Goal: Check status

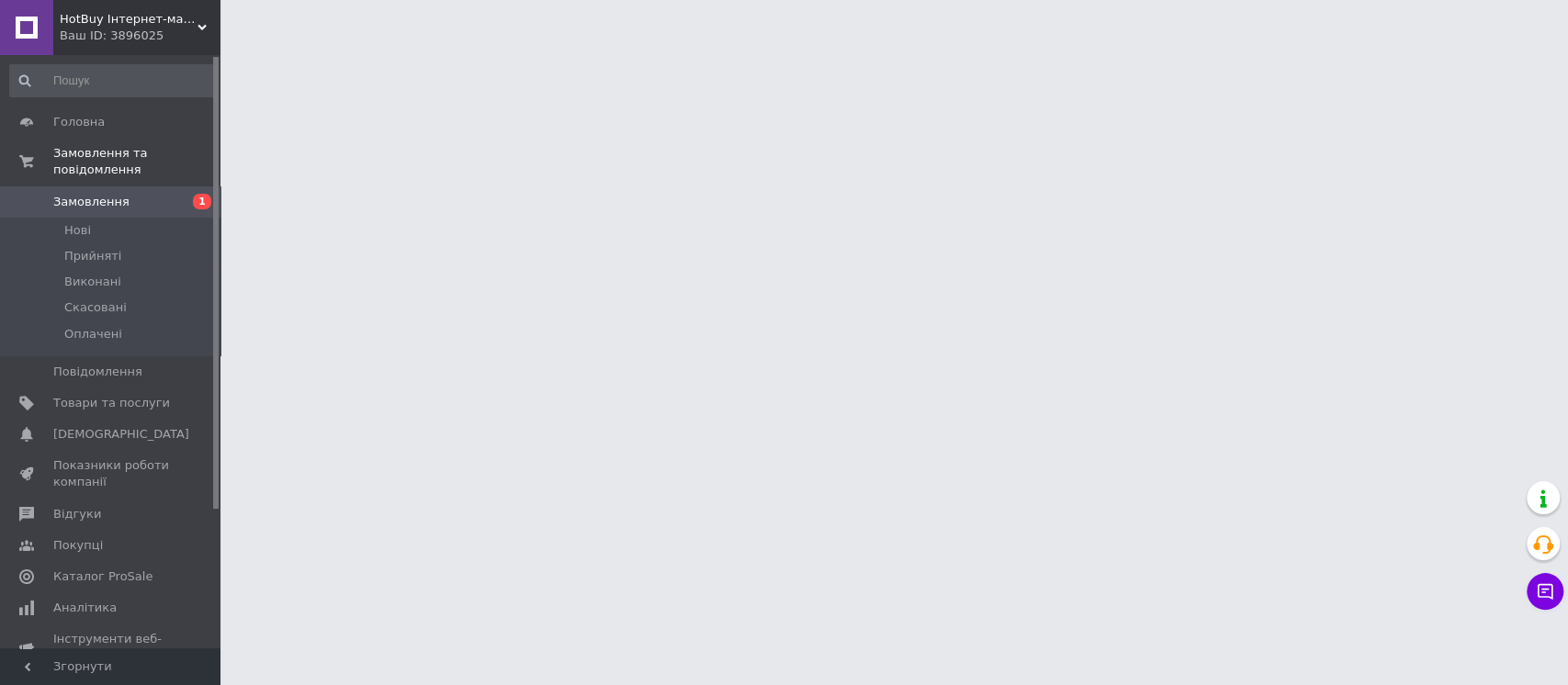
click at [123, 45] on div "HotBuy Інтернет-магазин Ваш ID: 3896025" at bounding box center [136, 28] width 167 height 55
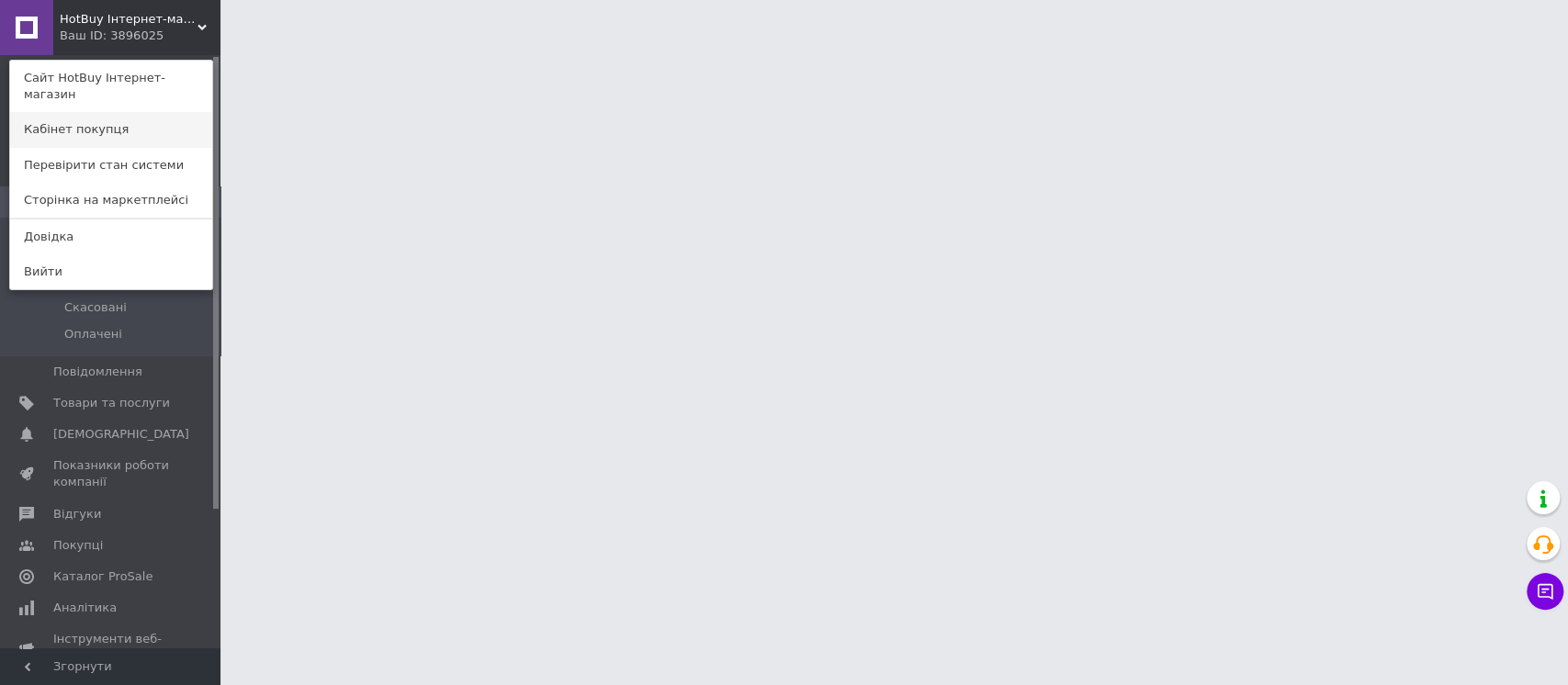
click at [129, 112] on link "Кабінет покупця" at bounding box center [112, 129] width 202 height 35
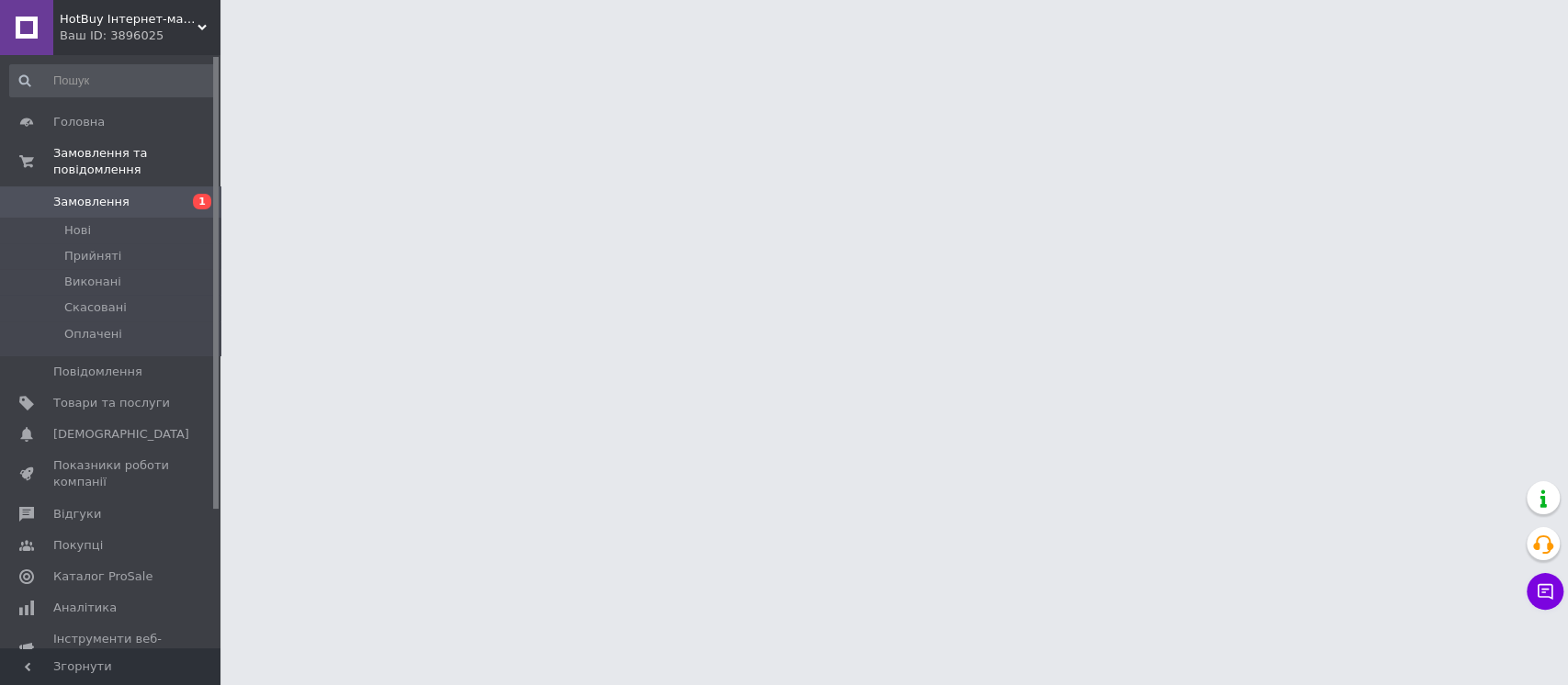
click at [139, 9] on div "HotBuy Інтернет-магазин Ваш ID: 3896025" at bounding box center [136, 28] width 167 height 55
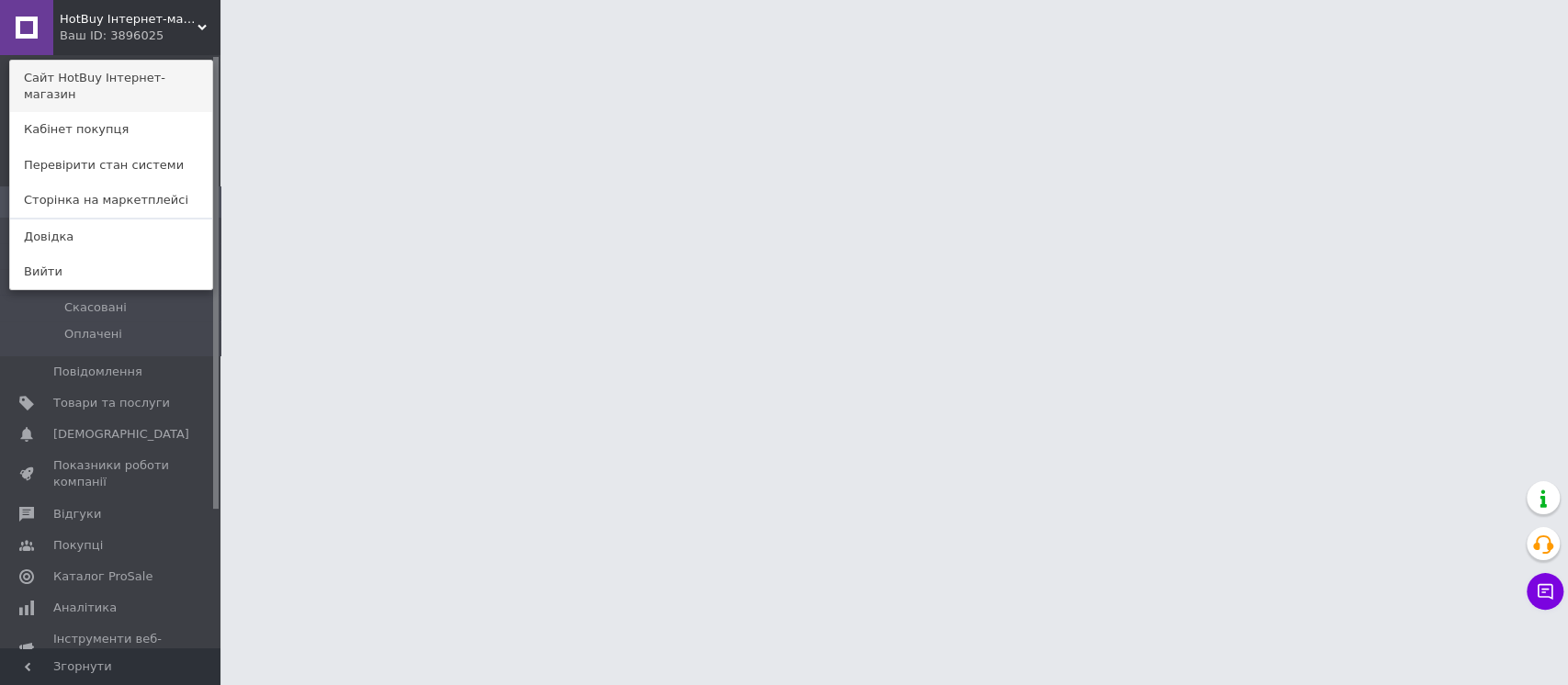
click at [130, 75] on link "Сайт HotBuy Інтернет-магазин" at bounding box center [112, 87] width 202 height 52
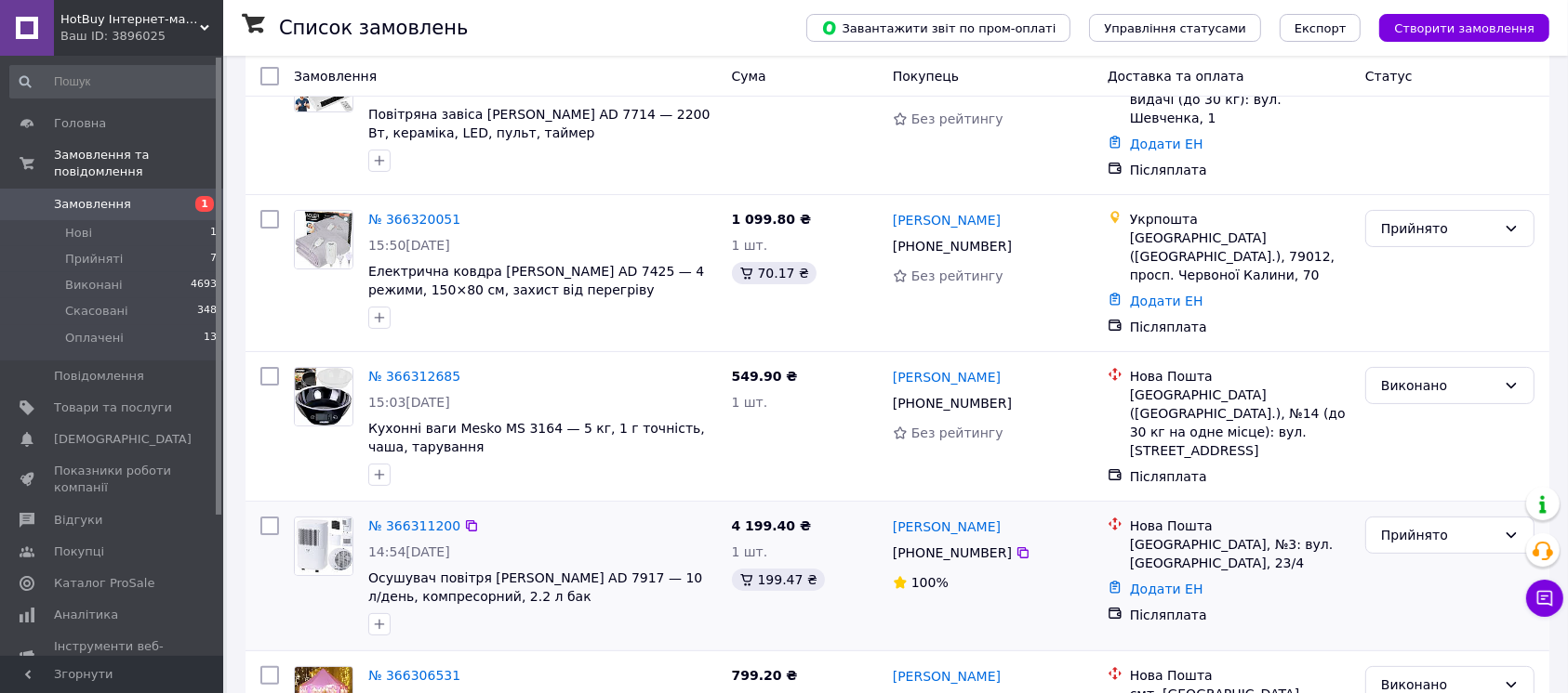
scroll to position [247, 0]
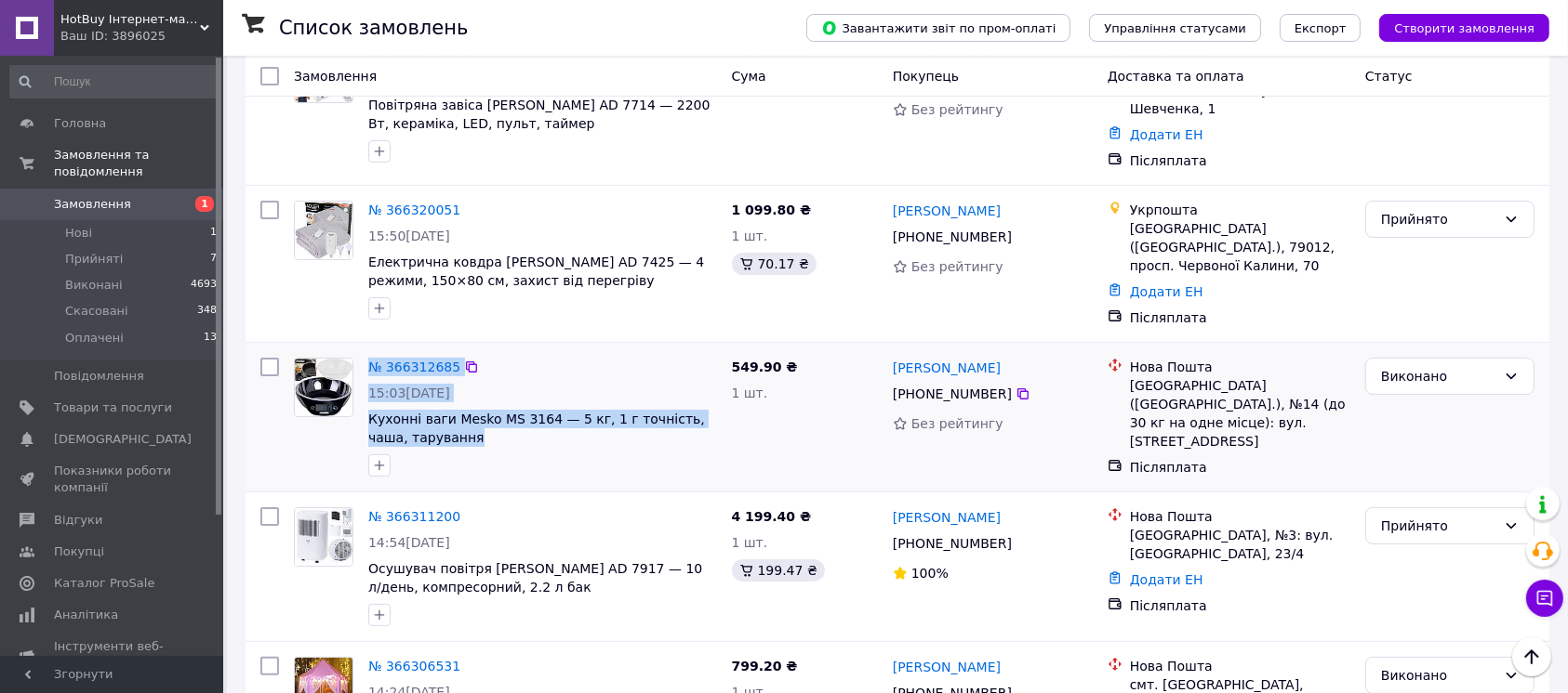
drag, startPoint x: 651, startPoint y: 427, endPoint x: 372, endPoint y: 334, distance: 294.1
click at [372, 350] on div "№ 366312685 15:03, 12.10.2025 Кухонні ваги Mesko MS 3164 — 5 кг, 1 г точність, …" at bounding box center [543, 417] width 364 height 134
drag, startPoint x: 372, startPoint y: 334, endPoint x: 635, endPoint y: 440, distance: 283.6
click at [632, 439] on div "№ 366312685 15:03, 12.10.2025 Кухонні ваги Mesko MS 3164 — 5 кг, 1 г точність, …" at bounding box center [543, 417] width 364 height 134
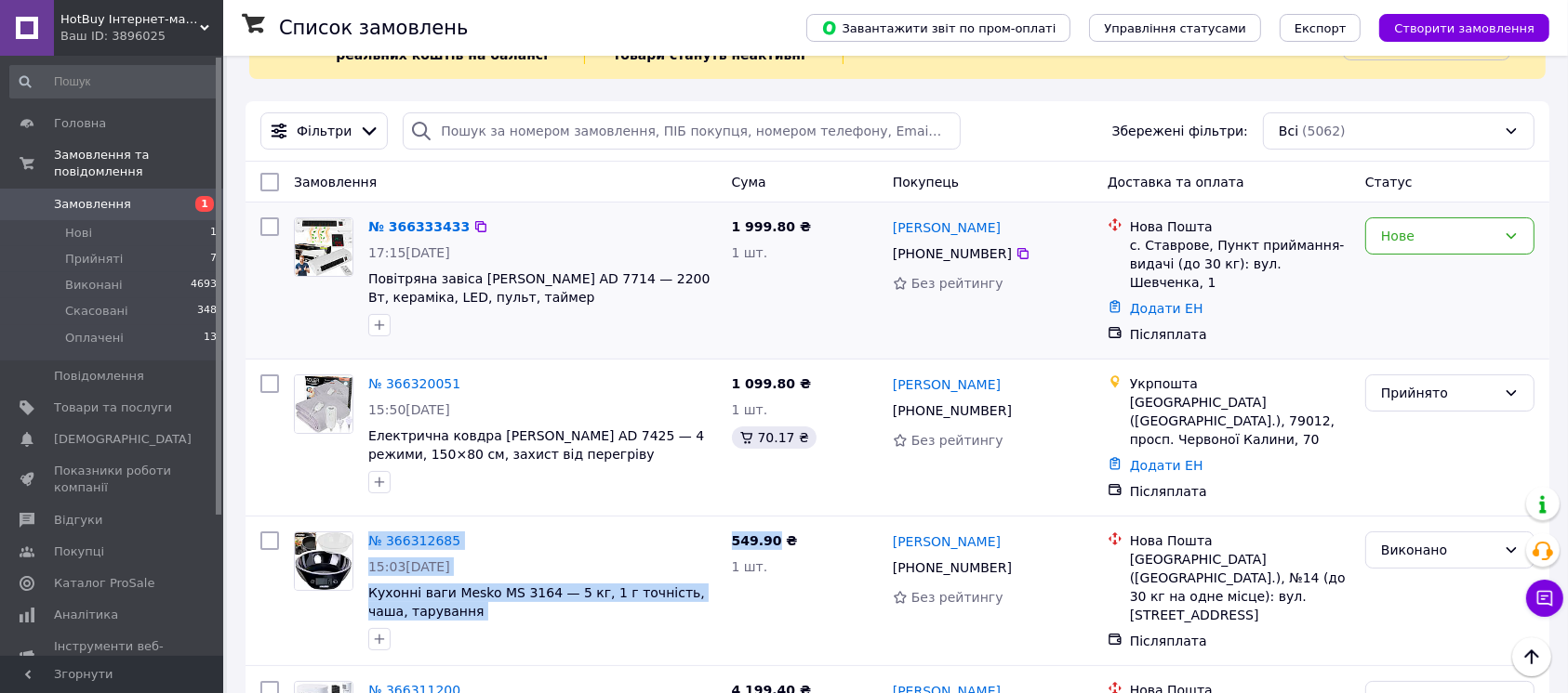
scroll to position [0, 0]
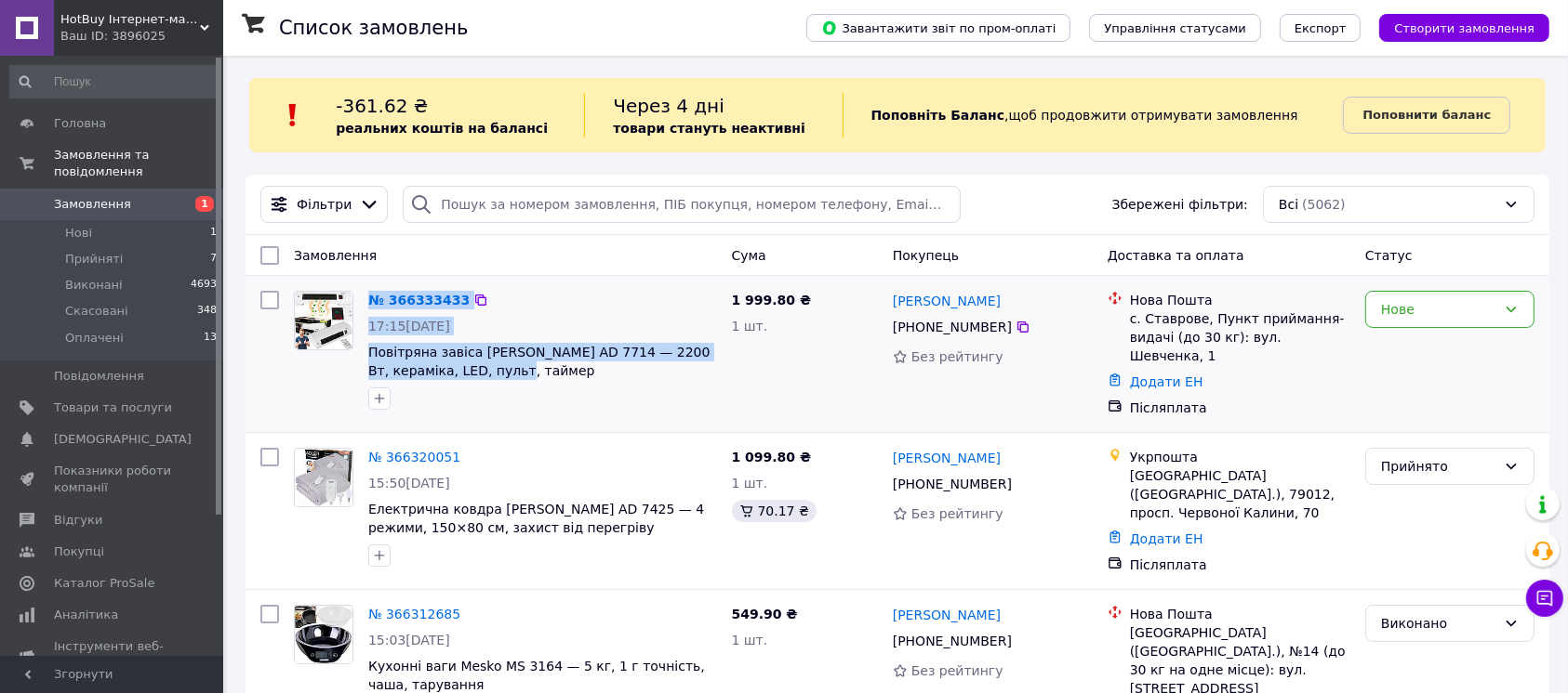
drag, startPoint x: 706, startPoint y: 377, endPoint x: 373, endPoint y: 285, distance: 345.5
click at [373, 285] on div "№ 366333433 17:15, 12.10.2025 Повітряна завіса Adler AD 7714 — 2200 Вт, керамік…" at bounding box center [543, 350] width 364 height 134
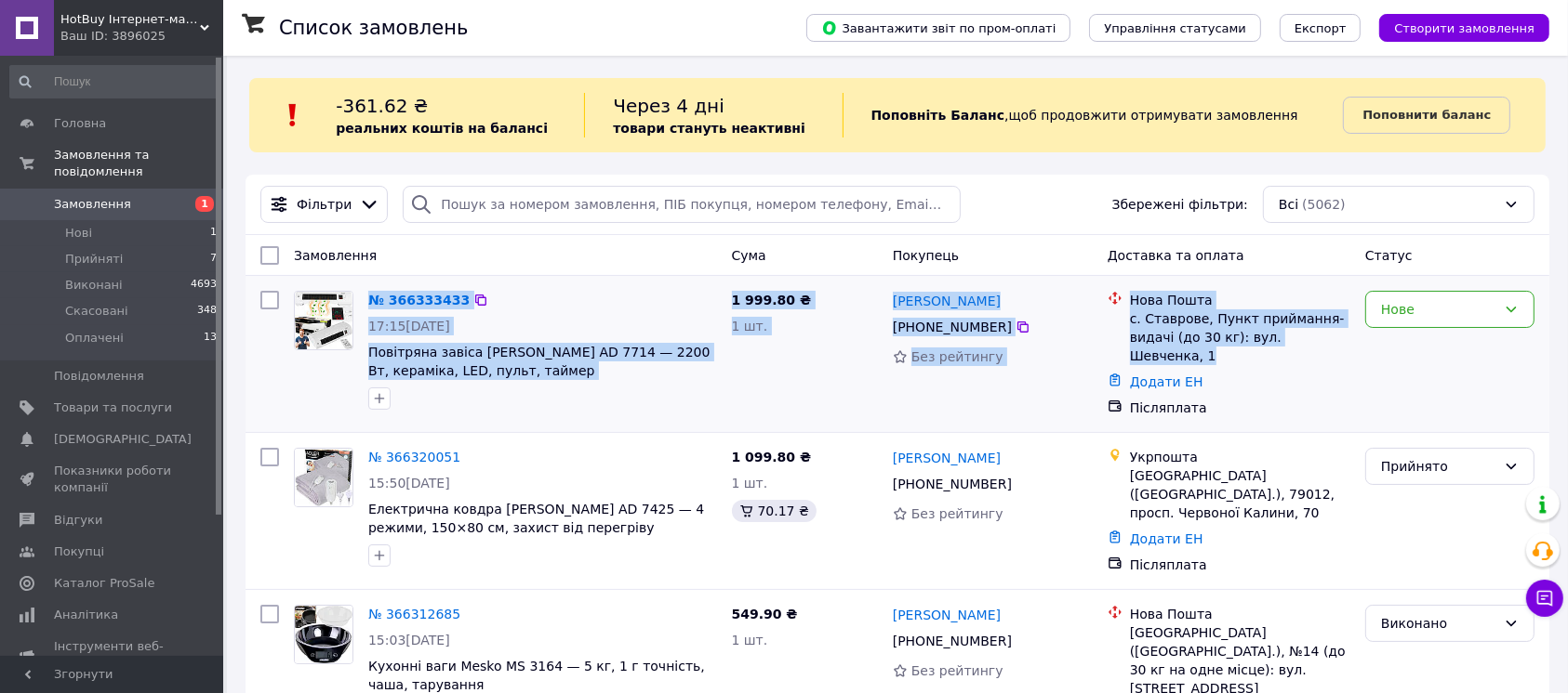
drag, startPoint x: 373, startPoint y: 285, endPoint x: 1332, endPoint y: 341, distance: 960.6
click at [1332, 341] on div "№ 366333433 17:15, 12.10.2025 Повітряна завіса Adler AD 7714 — 2200 Вт, керамік…" at bounding box center [897, 354] width 1289 height 141
click at [1332, 341] on div "с. Ставрове, Пункт приймання-видачі (до 30 кг): вул. Шевченка, 1" at bounding box center [1240, 338] width 220 height 56
drag, startPoint x: 1332, startPoint y: 341, endPoint x: 375, endPoint y: 281, distance: 958.9
click at [375, 281] on div "№ 366333433 17:15, 12.10.2025 Повітряна завіса Adler AD 7714 — 2200 Вт, керамік…" at bounding box center [897, 354] width 1303 height 156
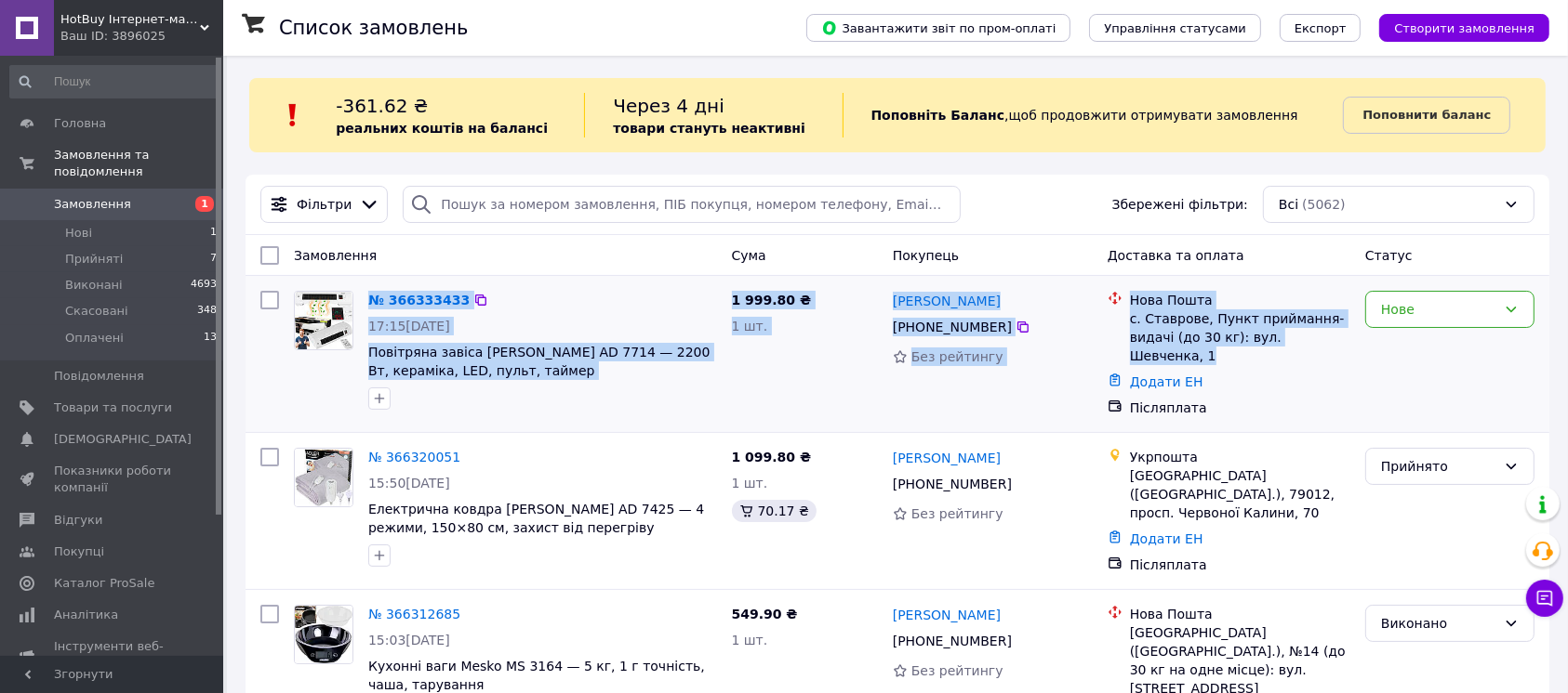
click at [375, 281] on div "№ 366333433 17:15, 12.10.2025 Повітряна завіса Adler AD 7714 — 2200 Вт, керамік…" at bounding box center [897, 354] width 1303 height 156
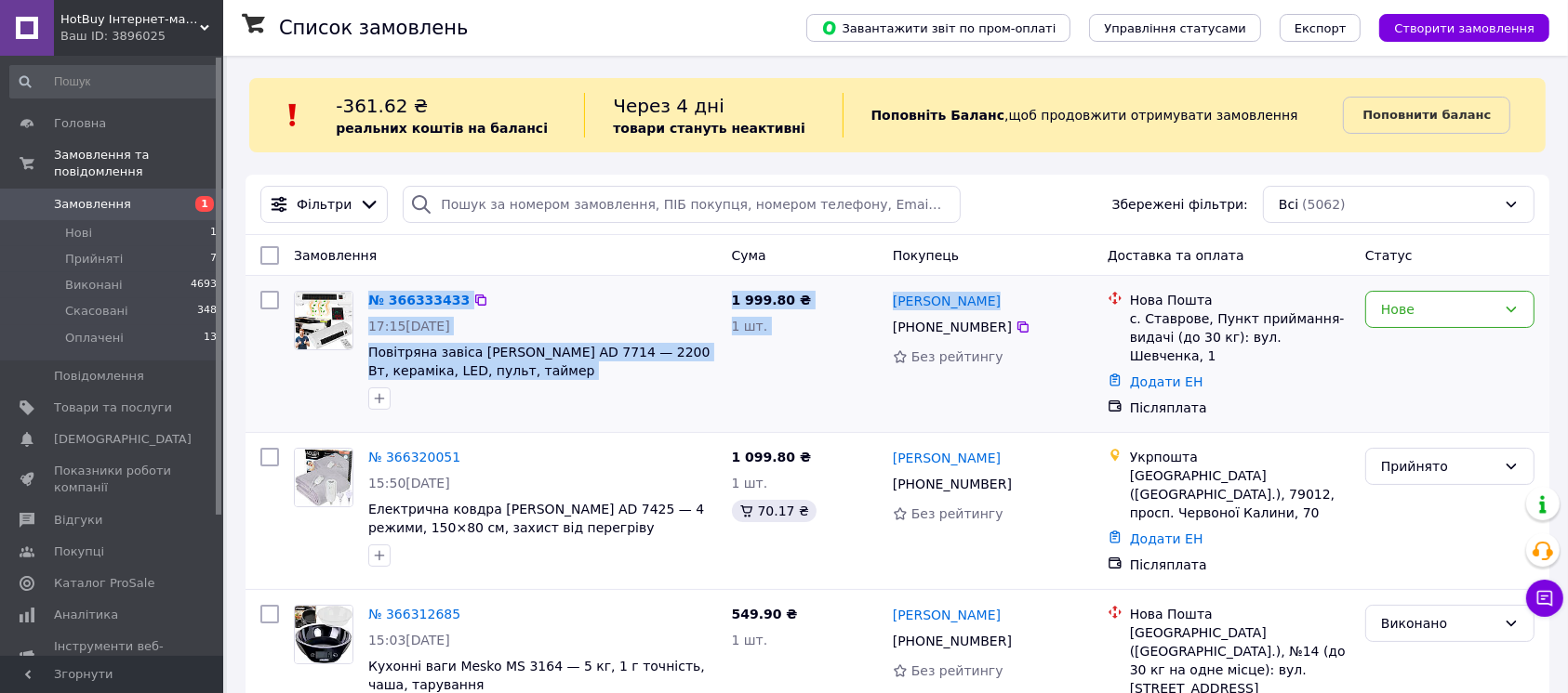
drag, startPoint x: 375, startPoint y: 281, endPoint x: 1115, endPoint y: 335, distance: 742.0
click at [1089, 329] on div "№ 366333433 17:15, 12.10.2025 Повітряна завіса Adler AD 7714 — 2200 Вт, керамік…" at bounding box center [897, 354] width 1303 height 156
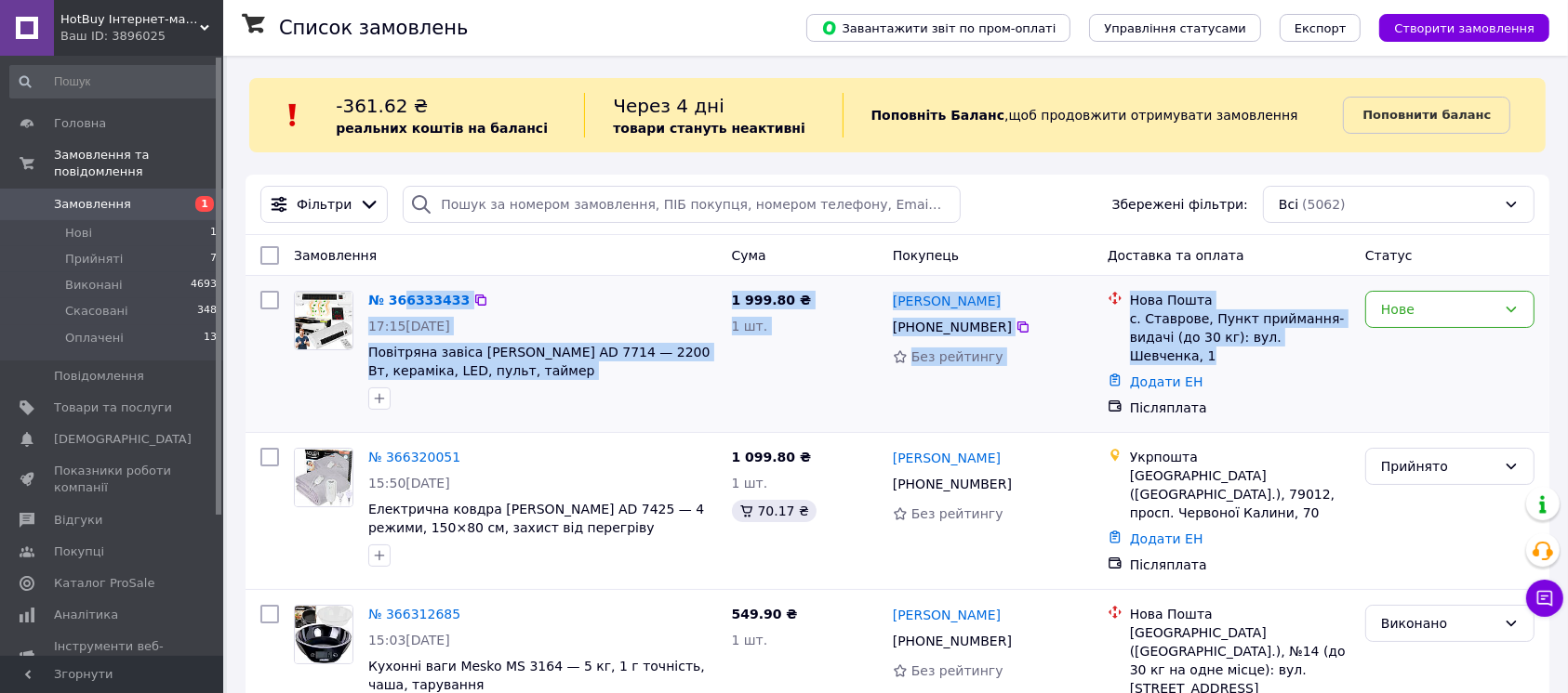
drag, startPoint x: 1341, startPoint y: 338, endPoint x: 404, endPoint y: 287, distance: 938.4
click at [404, 287] on div "№ 366333433 17:15, 12.10.2025 Повітряна завіса Adler AD 7714 — 2200 Вт, керамік…" at bounding box center [897, 354] width 1289 height 141
click at [562, 378] on span "Повітряна завіса Adler AD 7714 — 2200 Вт, кераміка, LED, пульт, таймер" at bounding box center [542, 361] width 349 height 38
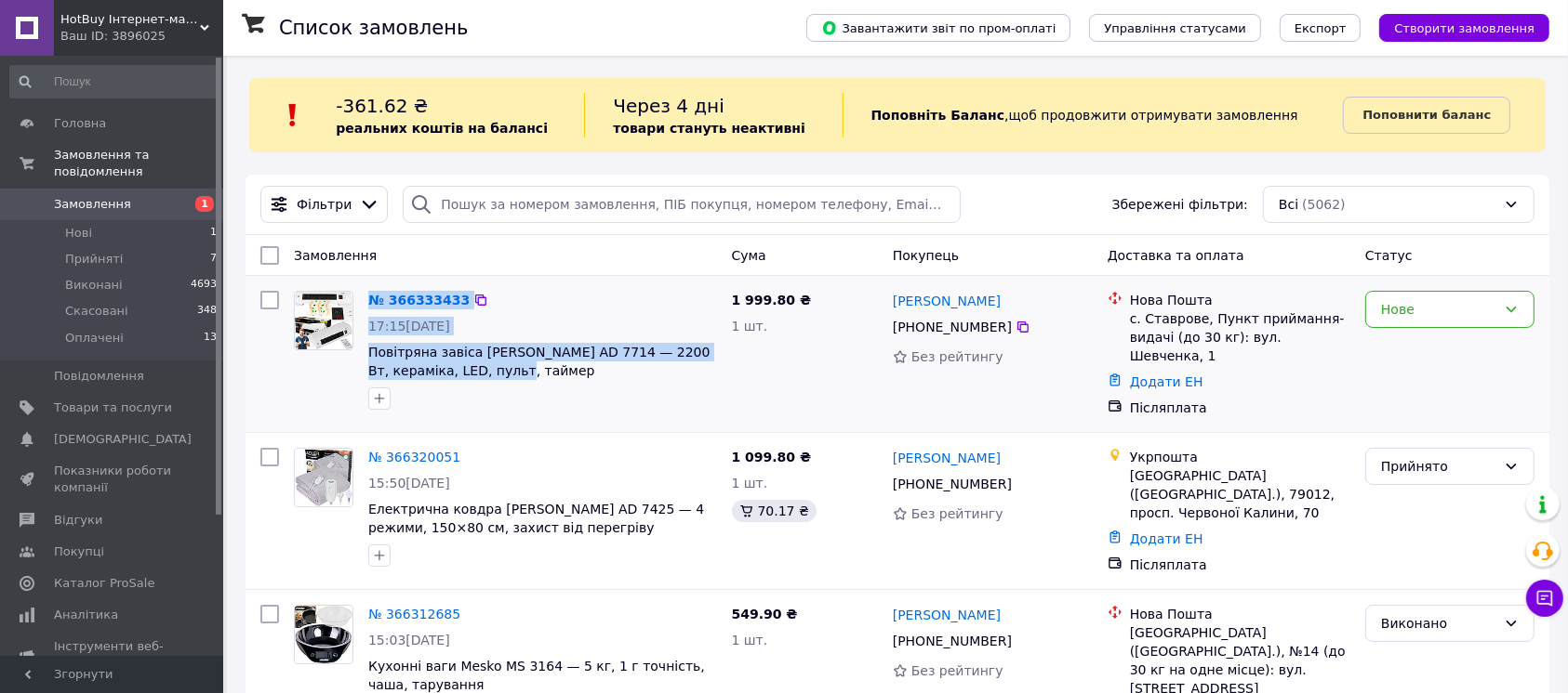
drag, startPoint x: 568, startPoint y: 369, endPoint x: 365, endPoint y: 279, distance: 222.1
click at [365, 279] on div "№ 366333433 17:15, 12.10.2025 Повітряна завіса Adler AD 7714 — 2200 Вт, керамік…" at bounding box center [897, 354] width 1303 height 156
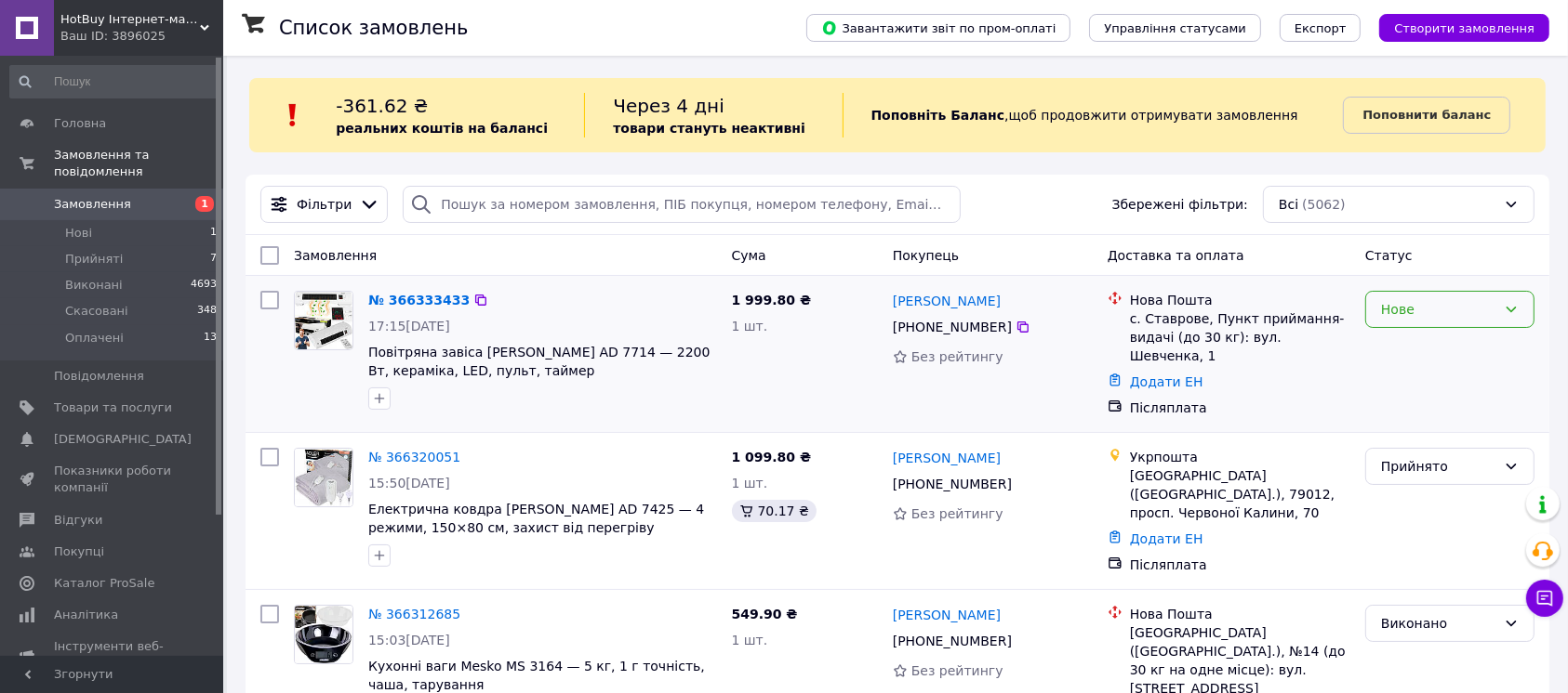
click at [1435, 312] on div "Нове" at bounding box center [1438, 309] width 115 height 20
click at [1413, 339] on li "Прийнято" at bounding box center [1449, 349] width 167 height 34
